Goal: Task Accomplishment & Management: Manage account settings

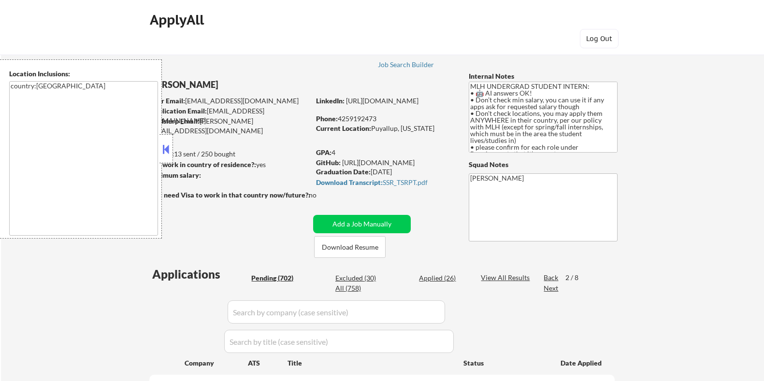
select select ""pending""
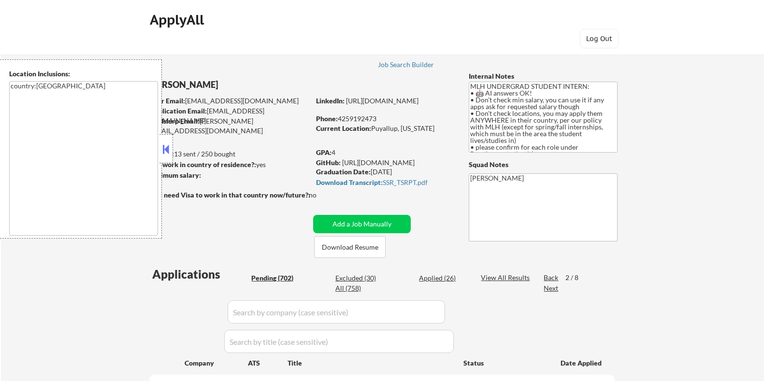
select select ""pending""
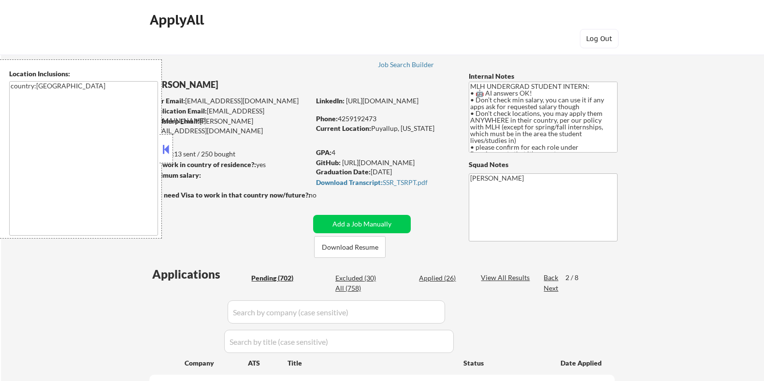
select select ""pending""
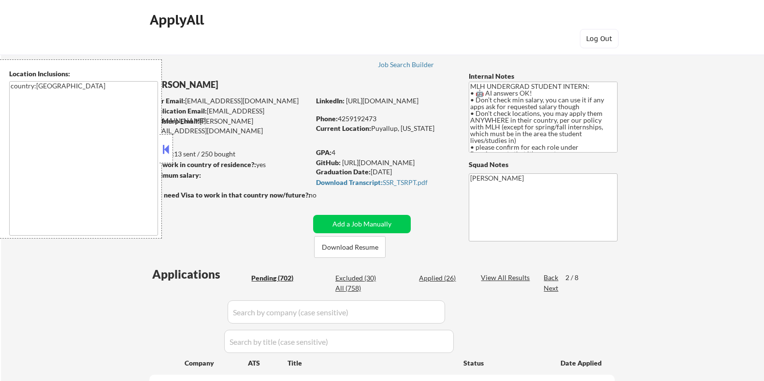
select select ""pending""
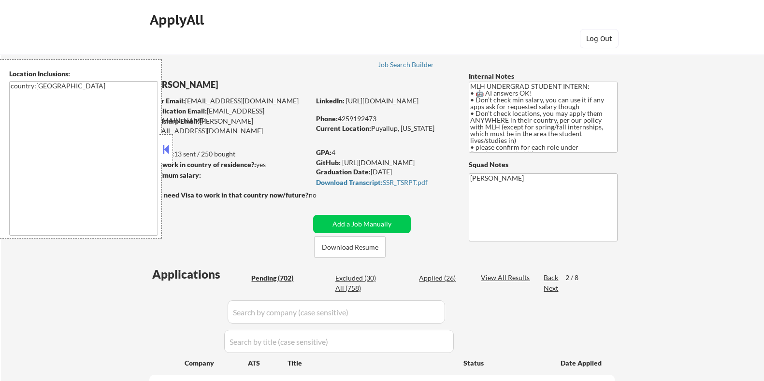
select select ""pending""
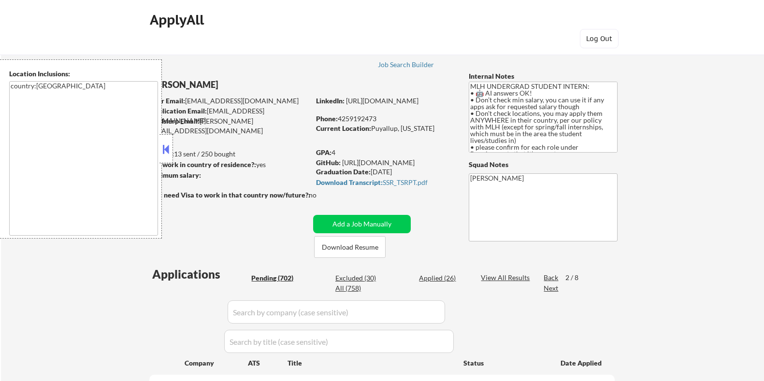
select select ""pending""
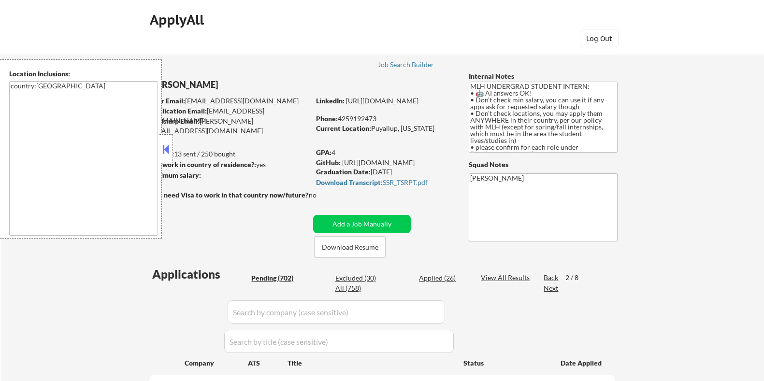
select select ""pending""
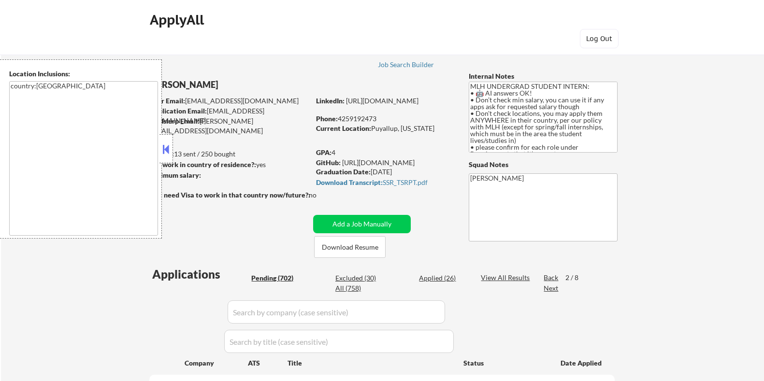
select select ""pending""
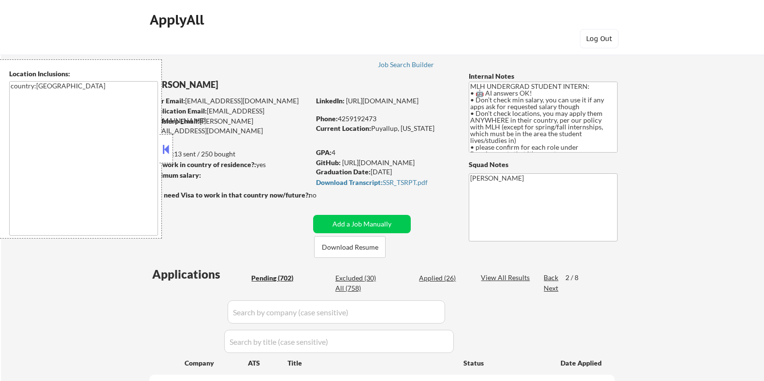
select select ""pending""
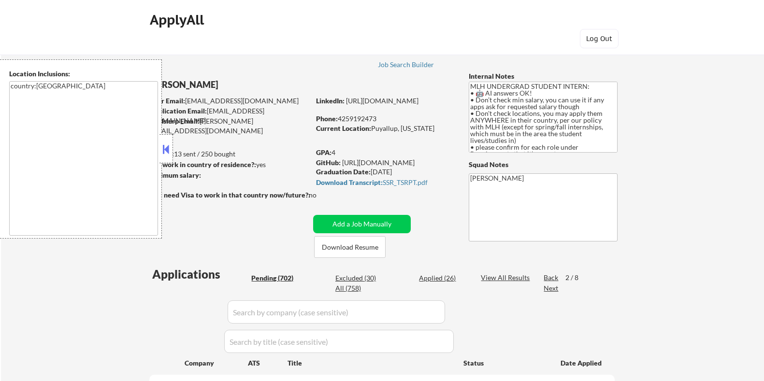
select select ""pending""
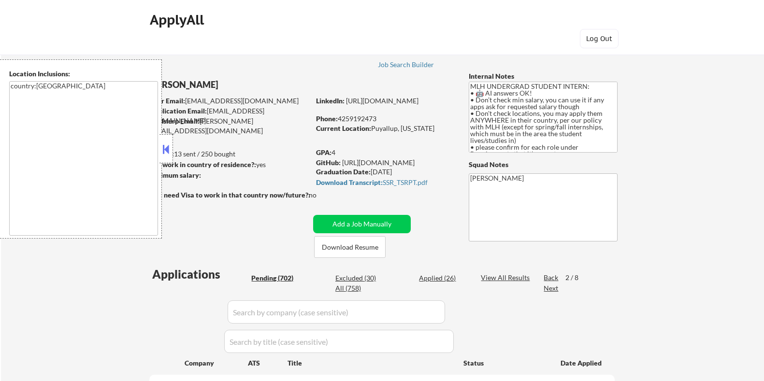
select select ""pending""
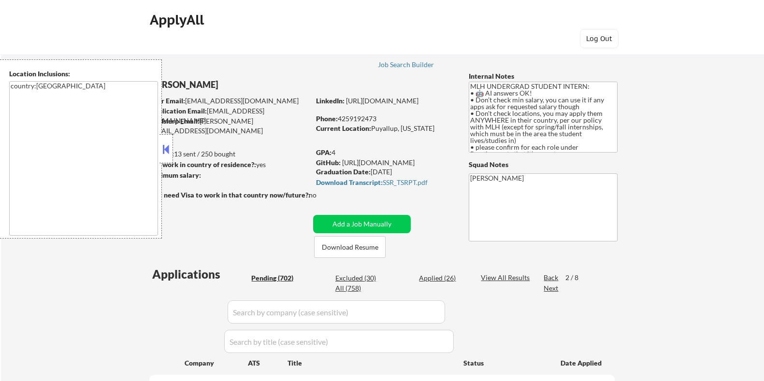
select select ""pending""
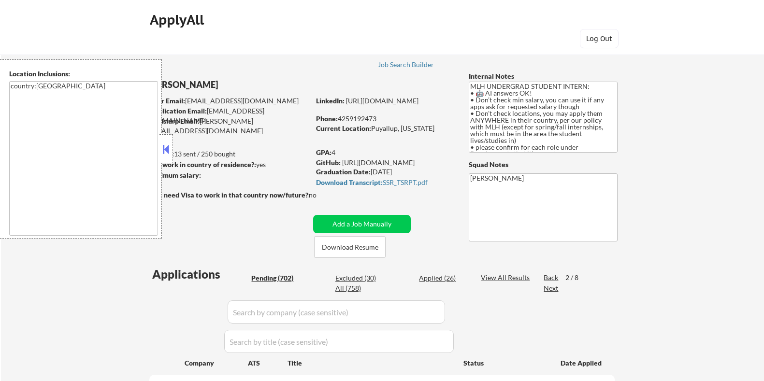
select select ""pending""
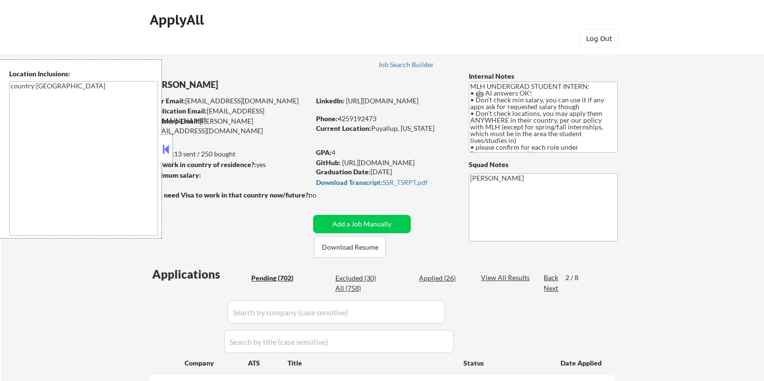
select select ""pending""
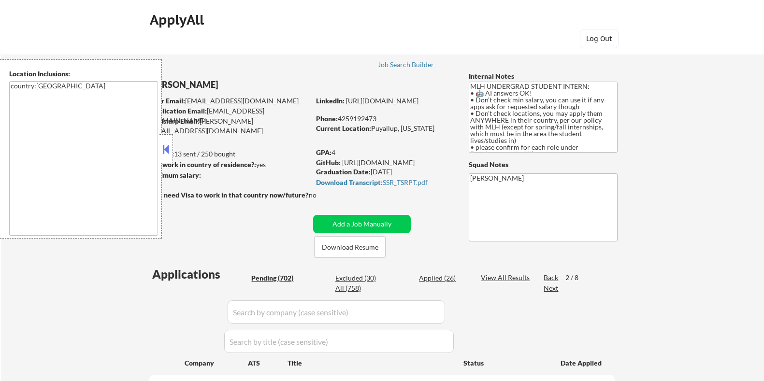
select select ""pending""
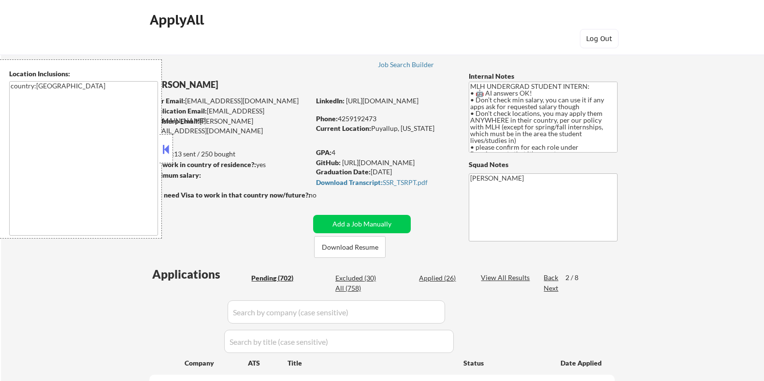
select select ""pending""
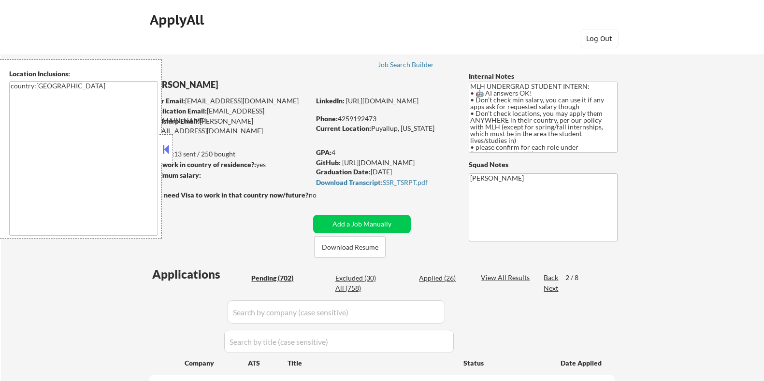
select select ""pending""
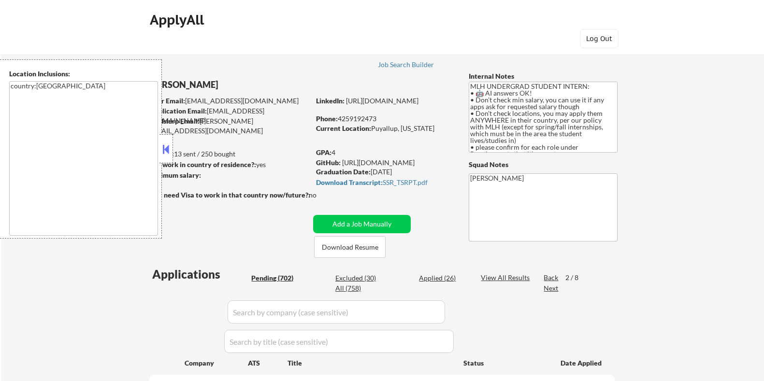
select select ""pending""
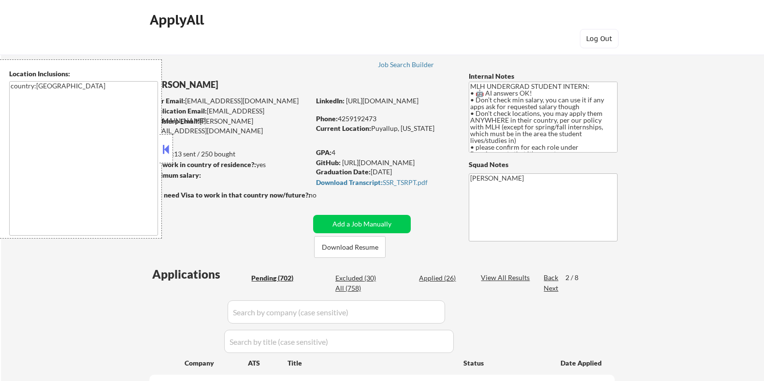
select select ""pending""
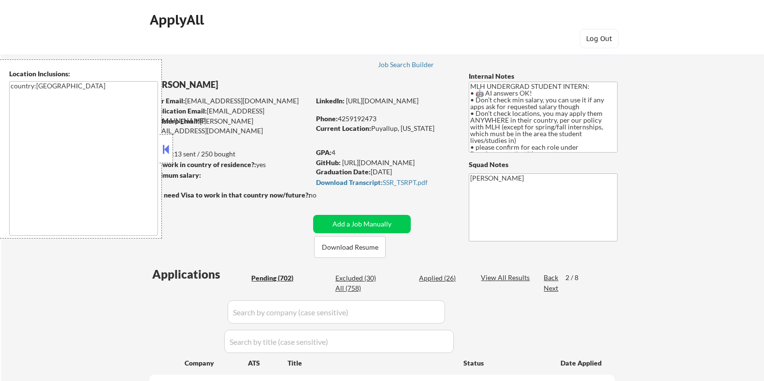
select select ""pending""
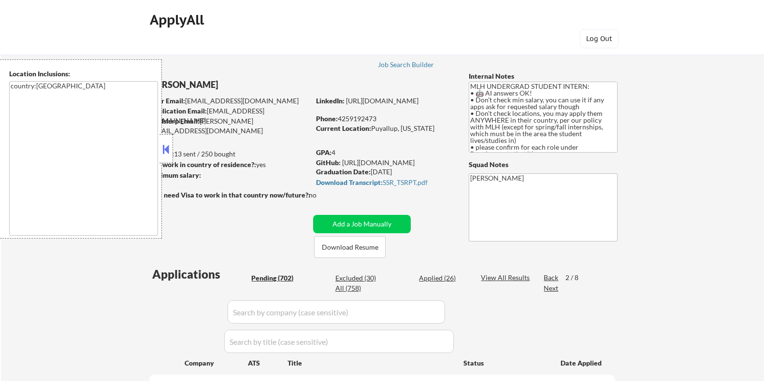
scroll to position [424, 0]
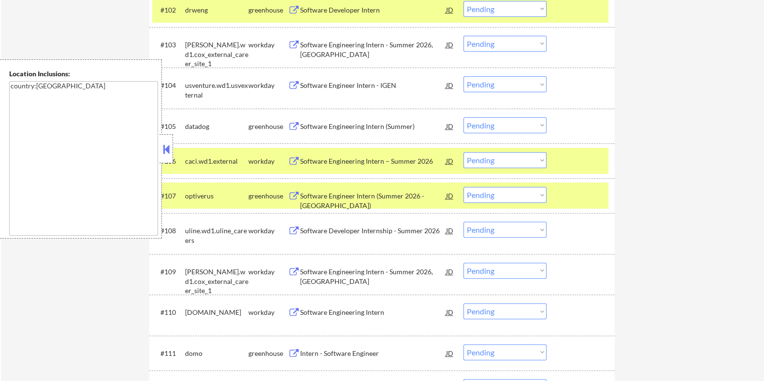
click at [164, 150] on button at bounding box center [166, 149] width 11 height 15
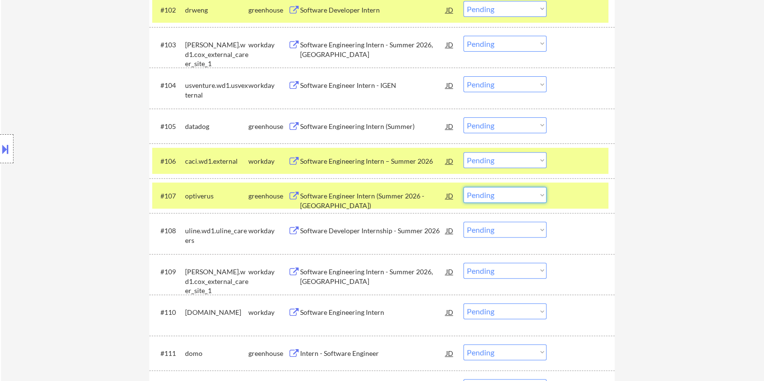
click at [539, 199] on select "Choose an option... Pending Applied Excluded (Questions) Excluded (Expired) Exc…" at bounding box center [505, 195] width 83 height 16
click at [464, 187] on select "Choose an option... Pending Applied Excluded (Questions) Excluded (Expired) Exc…" at bounding box center [505, 195] width 83 height 16
select select ""pending""
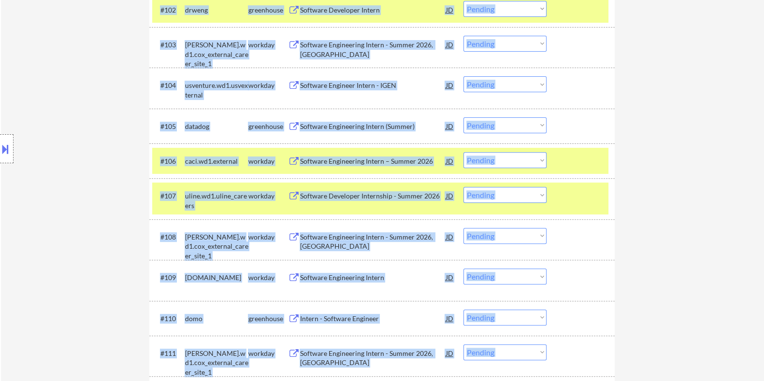
drag, startPoint x: 764, startPoint y: 59, endPoint x: 768, endPoint y: 47, distance: 12.8
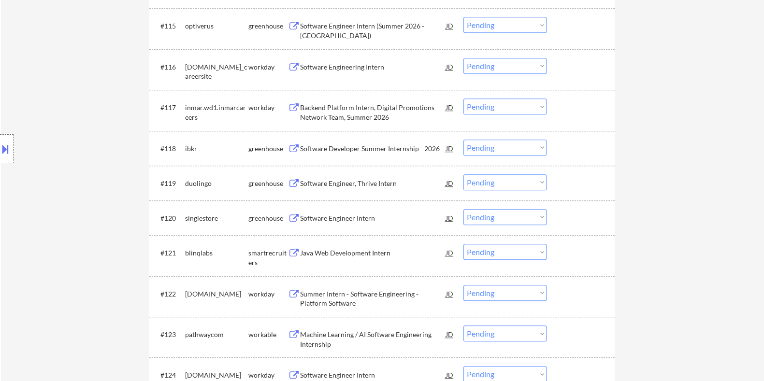
scroll to position [977, 0]
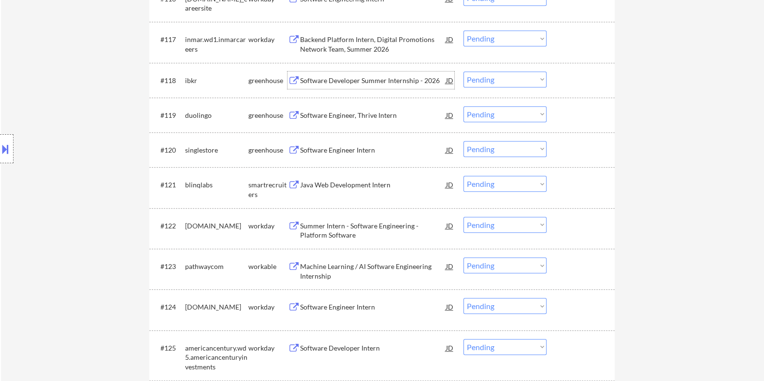
click at [363, 78] on div "Software Developer Summer Internship - 2026" at bounding box center [373, 81] width 146 height 10
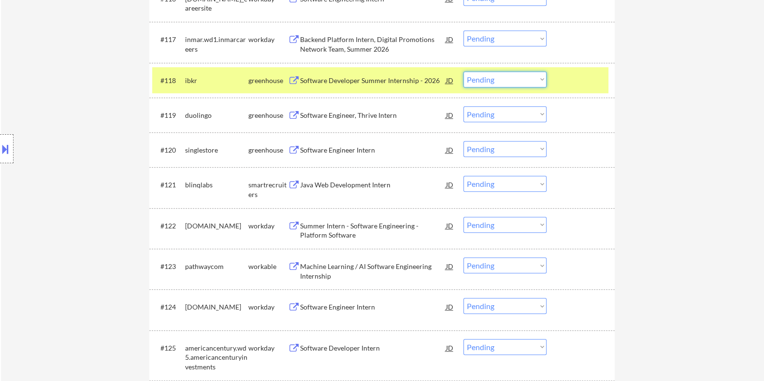
click at [532, 78] on select "Choose an option... Pending Applied Excluded (Questions) Excluded (Expired) Exc…" at bounding box center [505, 80] width 83 height 16
click at [464, 72] on select "Choose an option... Pending Applied Excluded (Questions) Excluded (Expired) Exc…" at bounding box center [505, 80] width 83 height 16
select select ""pending""
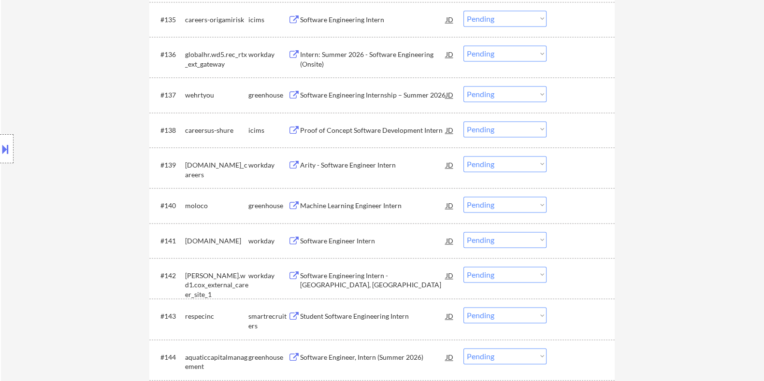
scroll to position [1763, 0]
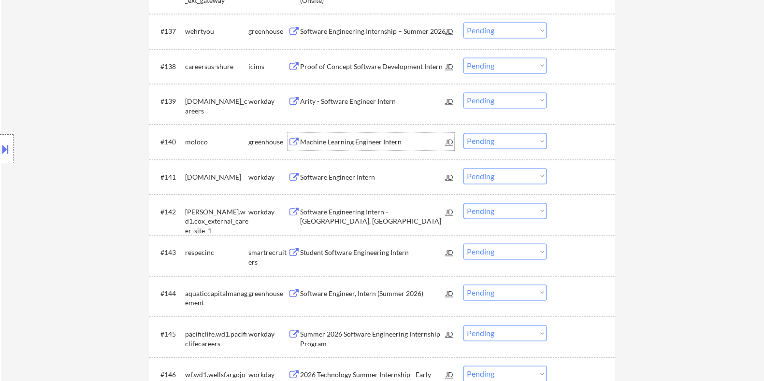
click at [356, 141] on div "Machine Learning Engineer Intern" at bounding box center [373, 142] width 146 height 10
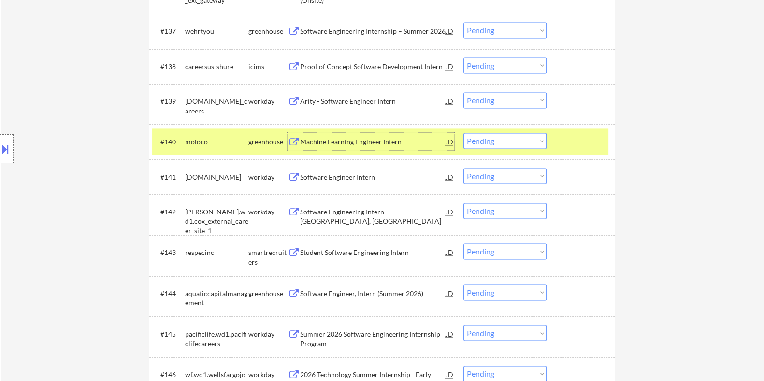
click at [503, 139] on select "Choose an option... Pending Applied Excluded (Questions) Excluded (Expired) Exc…" at bounding box center [505, 141] width 83 height 16
click at [464, 133] on select "Choose an option... Pending Applied Excluded (Questions) Excluded (Expired) Exc…" at bounding box center [505, 141] width 83 height 16
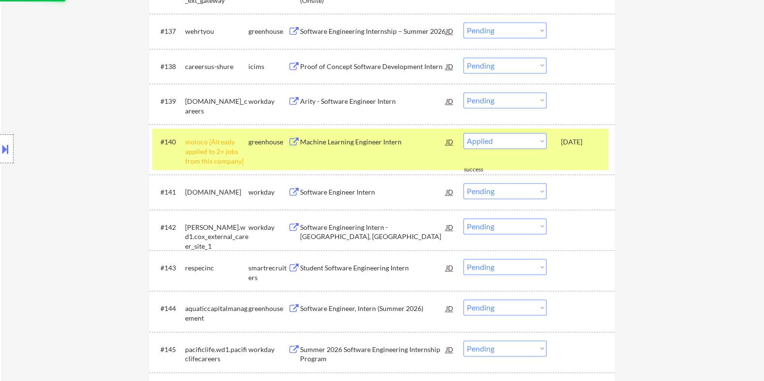
select select ""pending""
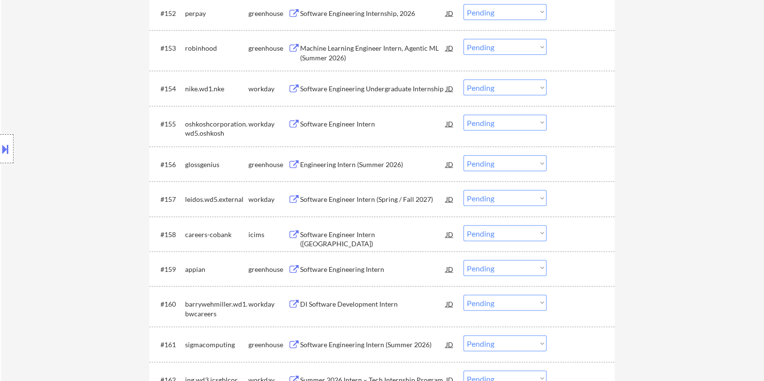
scroll to position [2407, 0]
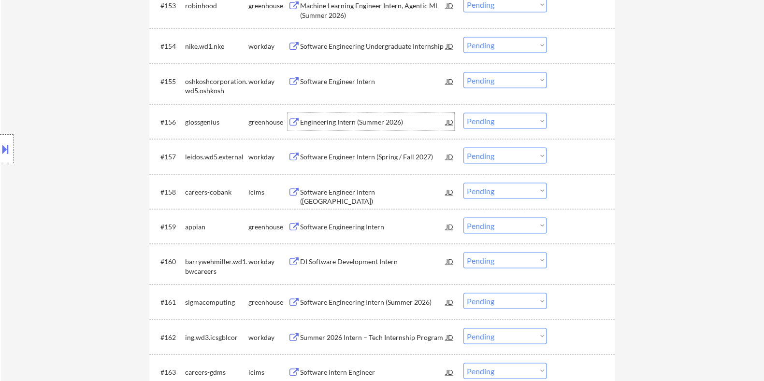
click at [335, 119] on div "Engineering Intern (Summer 2026)" at bounding box center [373, 122] width 146 height 10
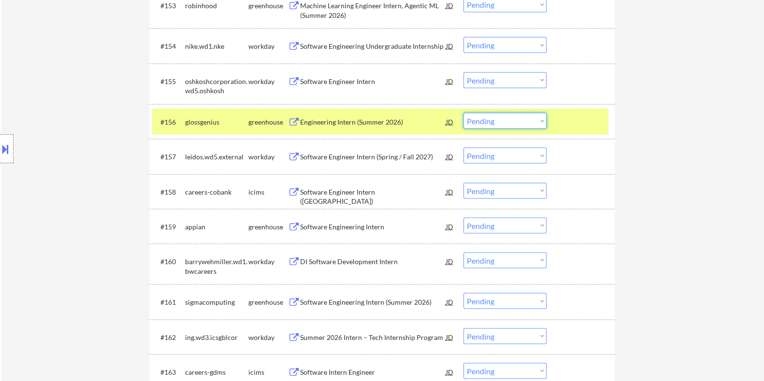
click at [486, 121] on select "Choose an option... Pending Applied Excluded (Questions) Excluded (Expired) Exc…" at bounding box center [505, 121] width 83 height 16
click at [464, 113] on select "Choose an option... Pending Applied Excluded (Questions) Excluded (Expired) Exc…" at bounding box center [505, 121] width 83 height 16
select select ""pending""
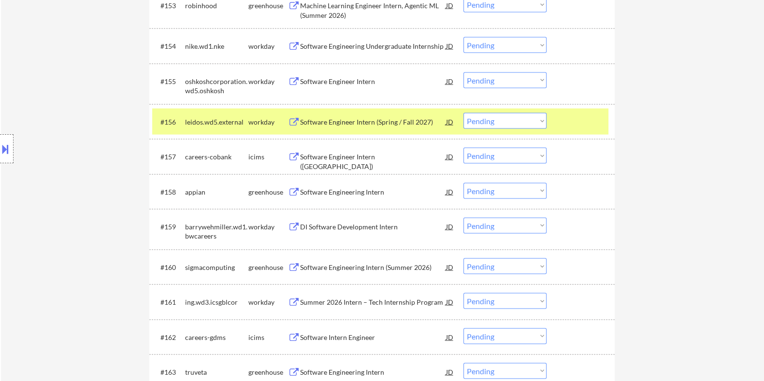
click at [347, 191] on div "Software Engineering Intern" at bounding box center [373, 193] width 146 height 10
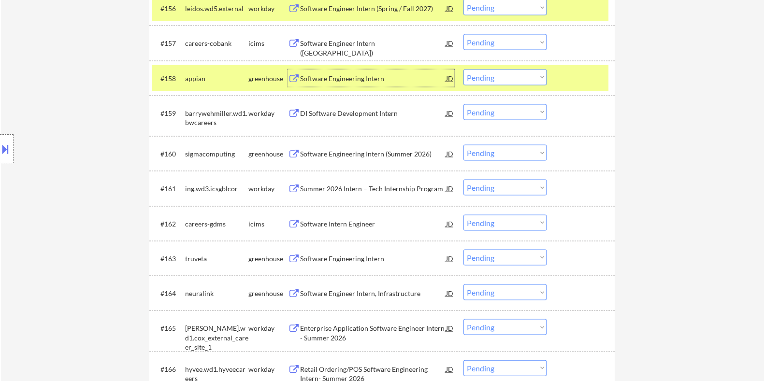
scroll to position [2528, 0]
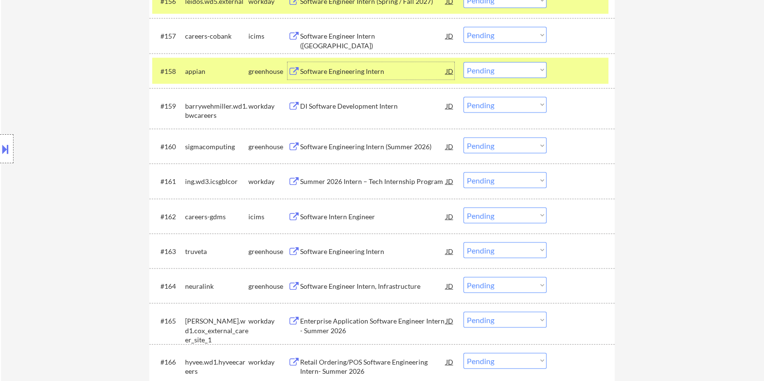
click at [326, 147] on div "Software Engineering Intern (Summer 2026)" at bounding box center [373, 147] width 146 height 10
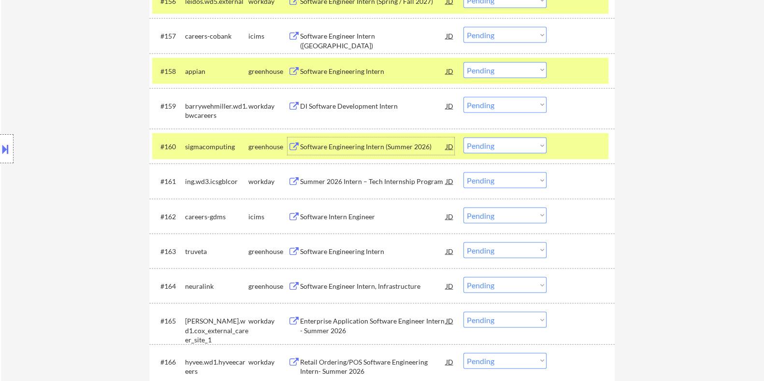
click at [534, 145] on select "Choose an option... Pending Applied Excluded (Questions) Excluded (Expired) Exc…" at bounding box center [505, 146] width 83 height 16
click at [464, 138] on select "Choose an option... Pending Applied Excluded (Questions) Excluded (Expired) Exc…" at bounding box center [505, 146] width 83 height 16
select select ""pending""
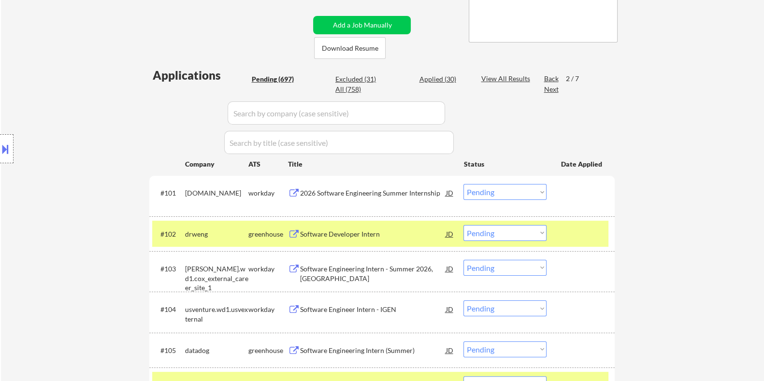
scroll to position [99, 0]
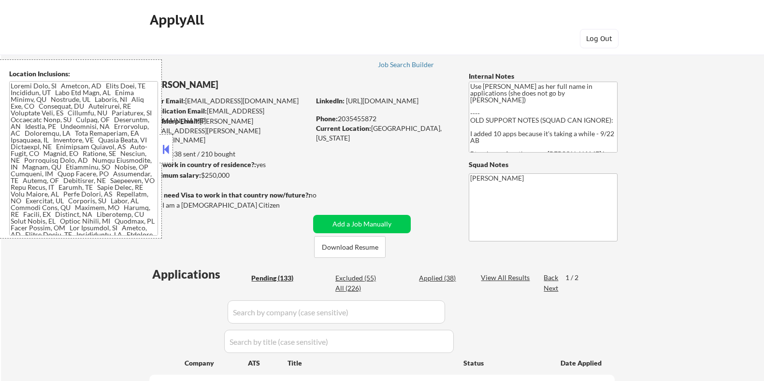
select select ""pending""
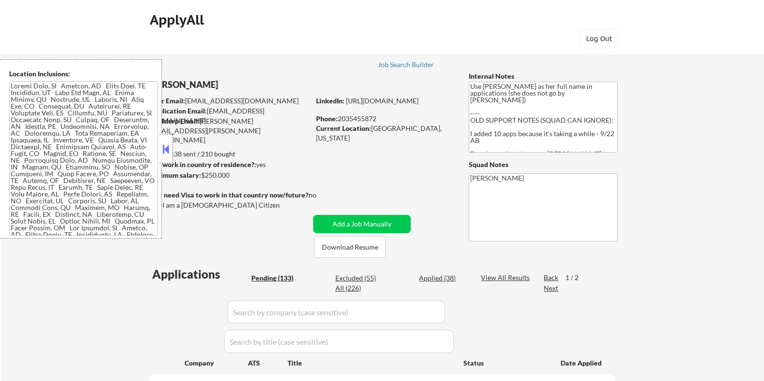
select select ""pending""
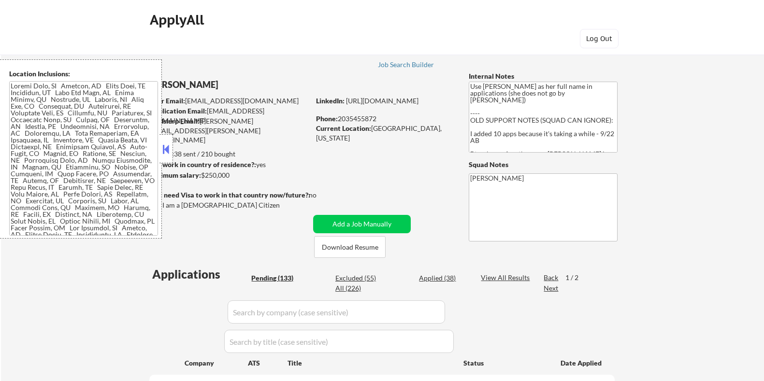
select select ""pending""
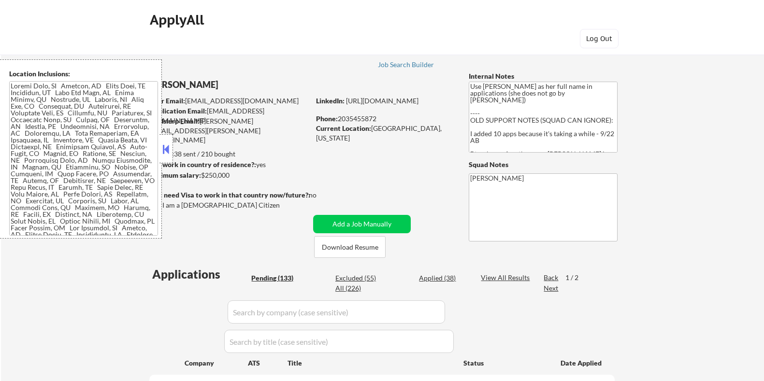
select select ""pending""
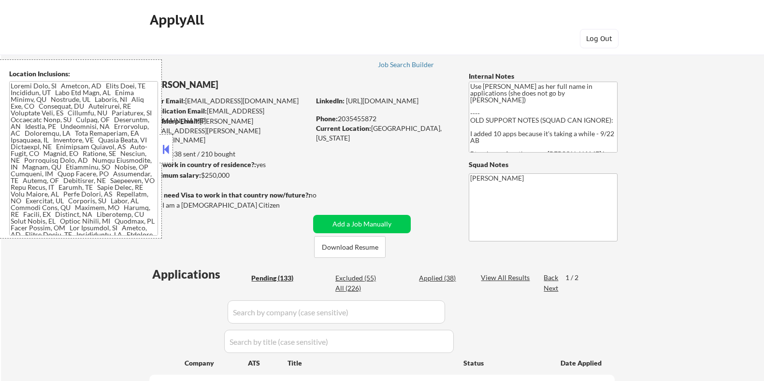
select select ""pending""
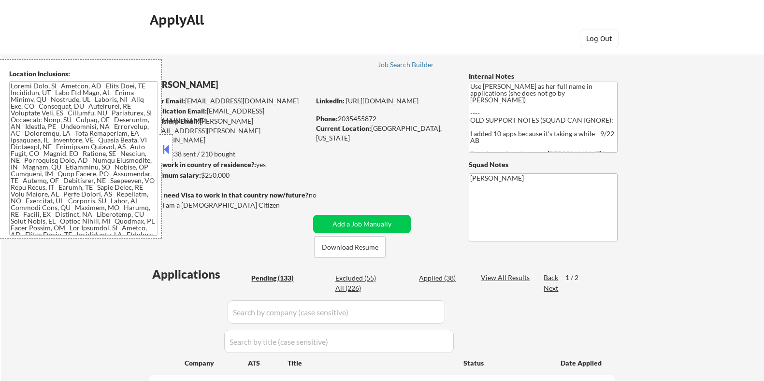
select select ""pending""
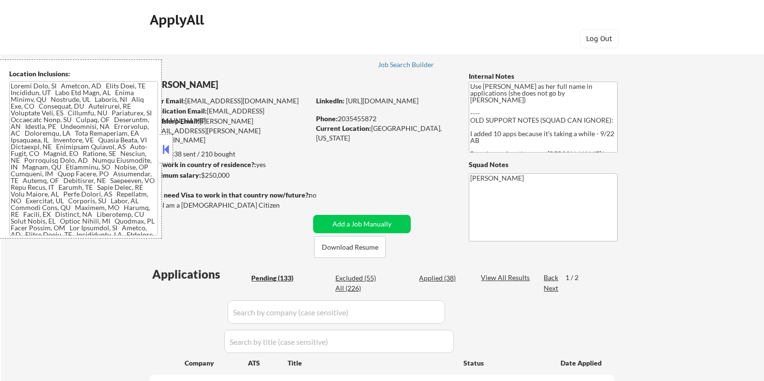
select select ""pending""
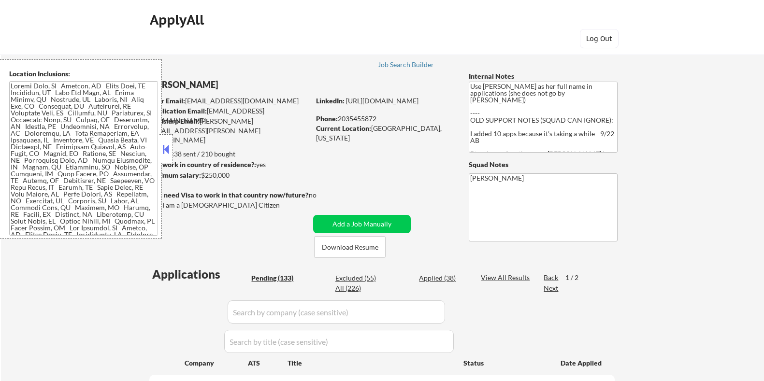
select select ""pending""
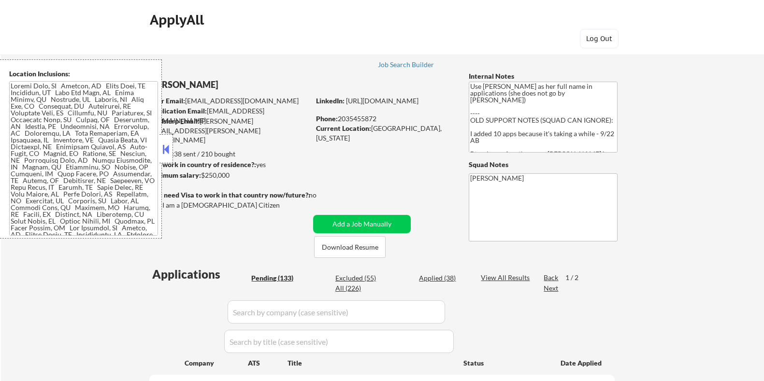
select select ""pending""
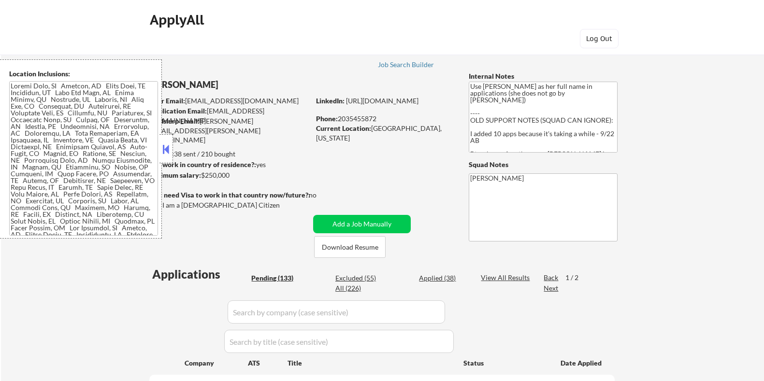
select select ""pending""
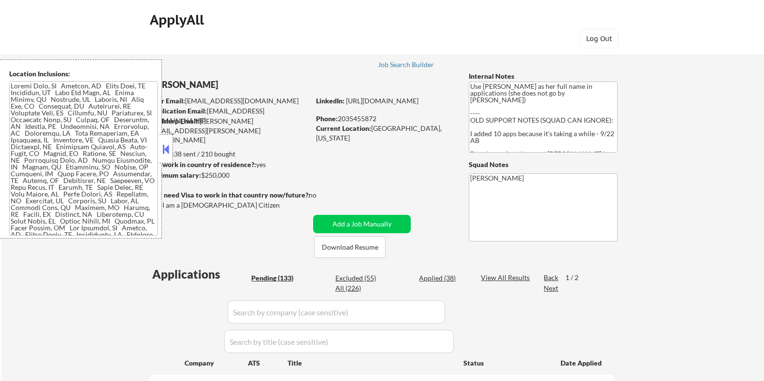
select select ""pending""
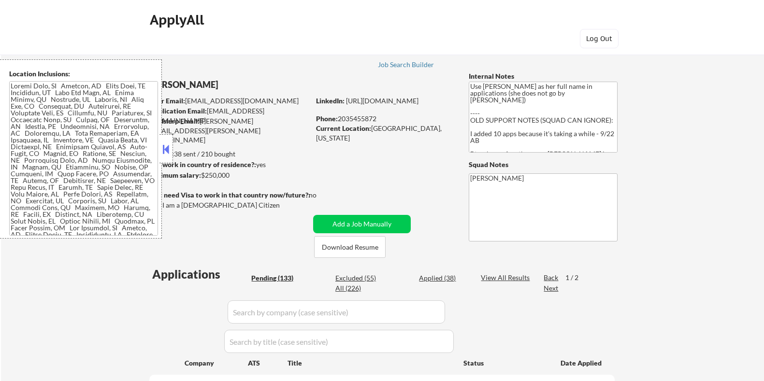
select select ""pending""
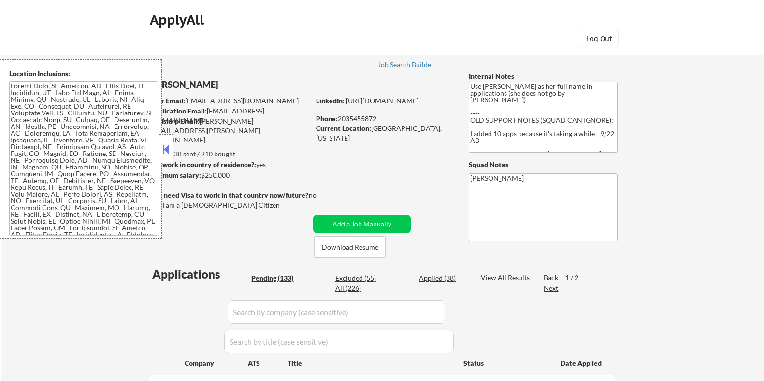
select select ""pending""
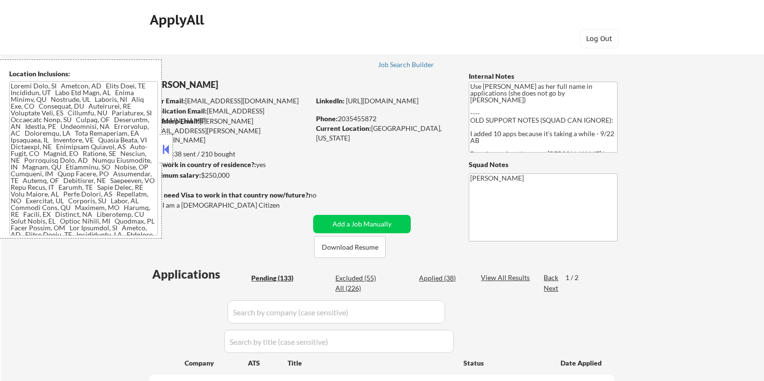
select select ""pending""
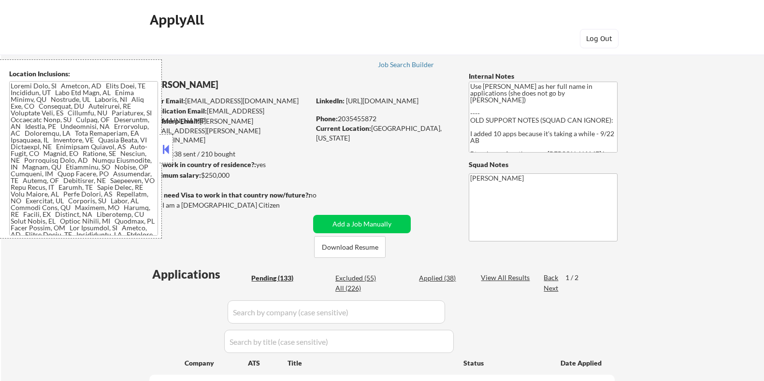
select select ""pending""
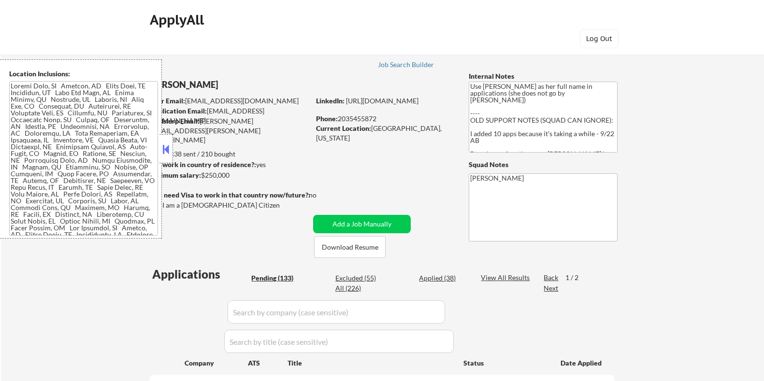
select select ""pending""
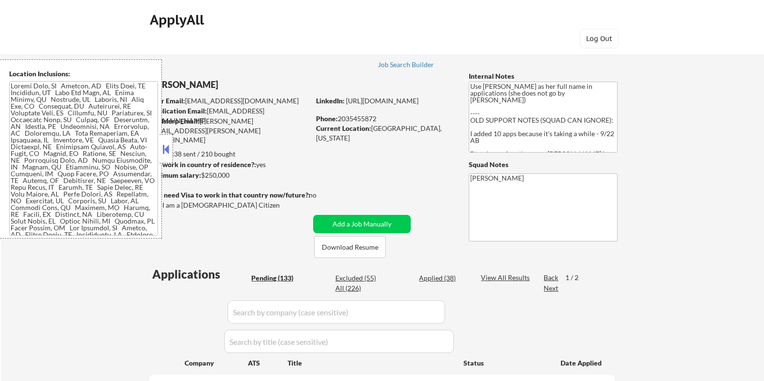
select select ""pending""
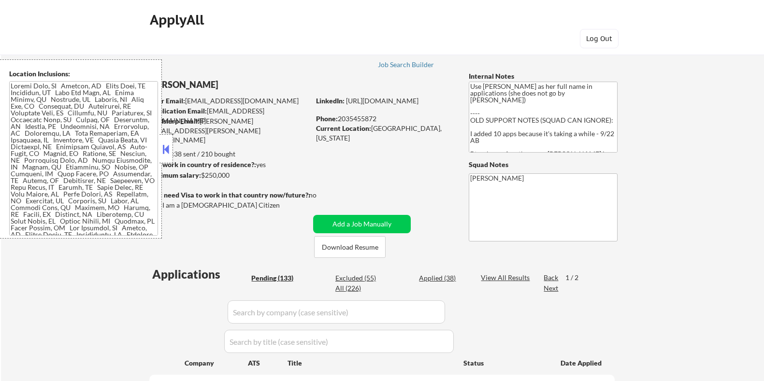
select select ""pending""
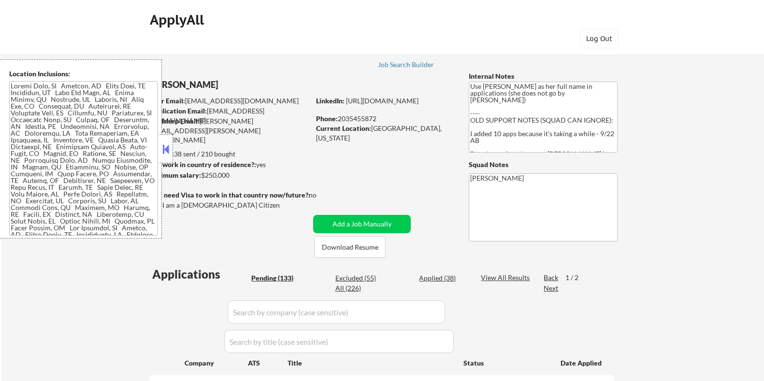
select select ""pending""
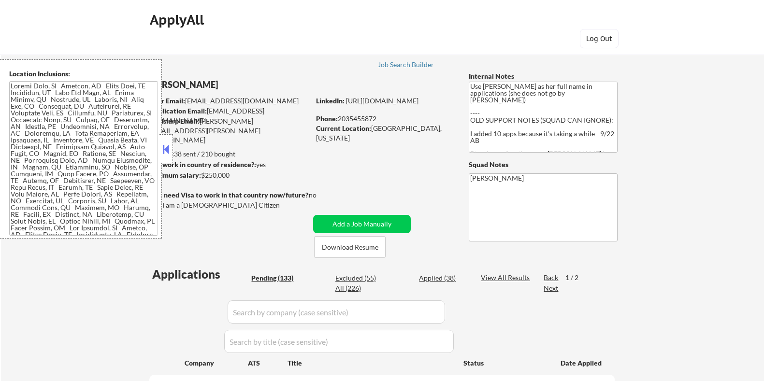
select select ""pending""
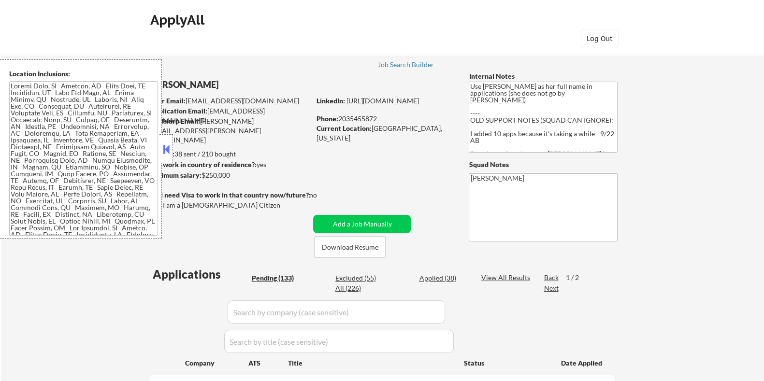
click at [169, 144] on button at bounding box center [166, 149] width 11 height 15
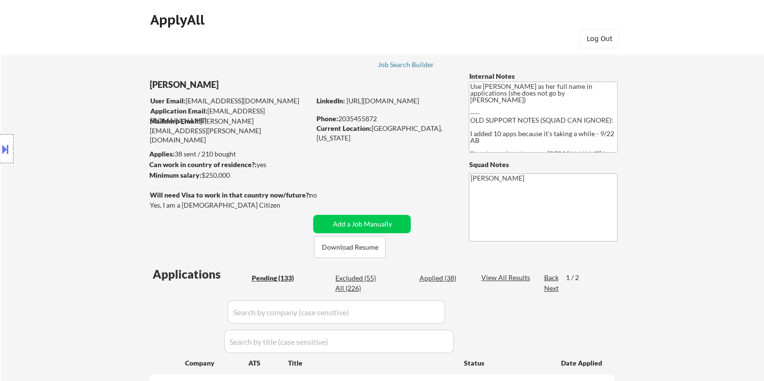
click at [512, 162] on div "Squad Notes" at bounding box center [543, 165] width 149 height 10
